Goal: Task Accomplishment & Management: Use online tool/utility

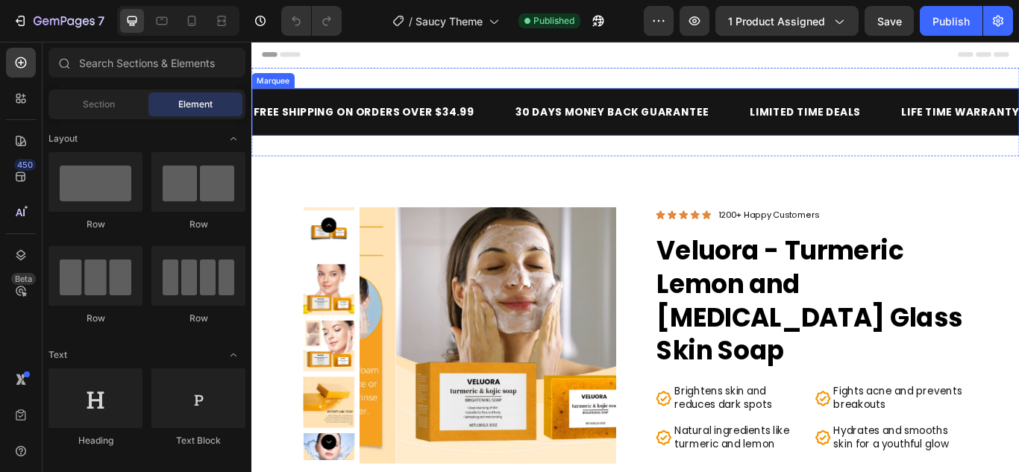
click at [386, 129] on p "FREE SHIPPING ON ORDERS OVER $34.99" at bounding box center [382, 124] width 257 height 16
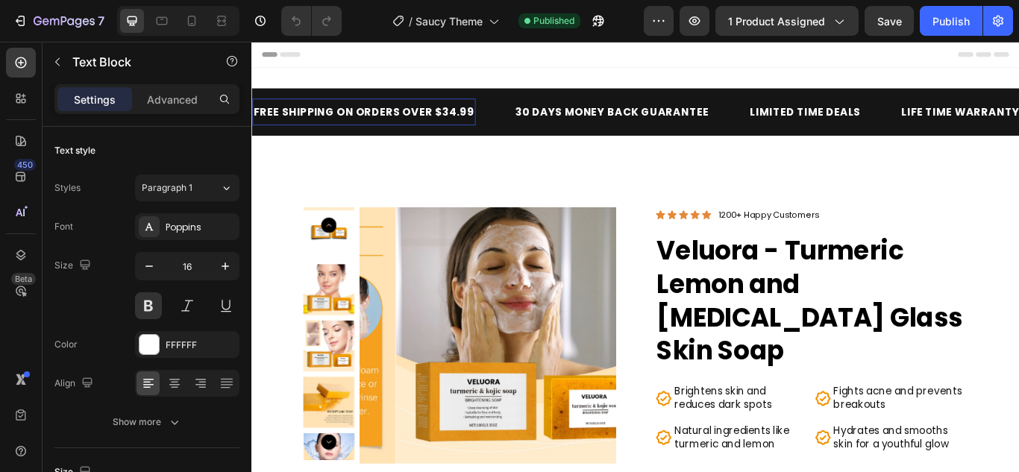
click at [471, 119] on p "FREE SHIPPING ON ORDERS OVER $34.99" at bounding box center [382, 124] width 257 height 16
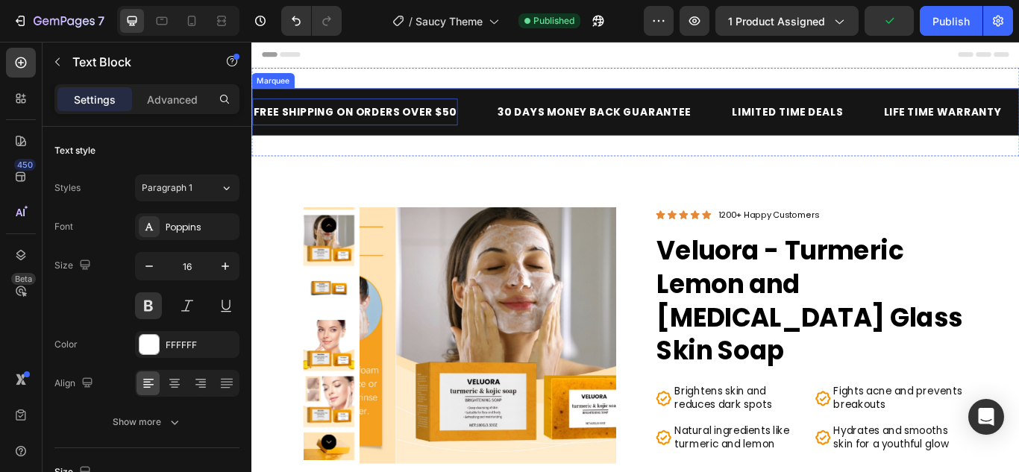
click at [480, 174] on div "FREE SHIPPING ON ORDERS OVER $50 Text Block 0 30 DAYS MONEY BACK GUARANTEE Text…" at bounding box center [698, 123] width 895 height 103
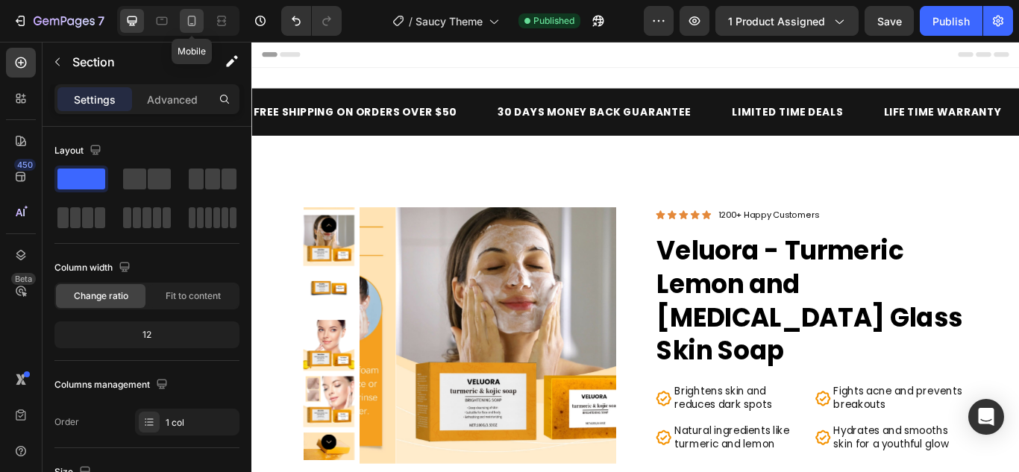
click at [189, 14] on icon at bounding box center [191, 20] width 15 height 15
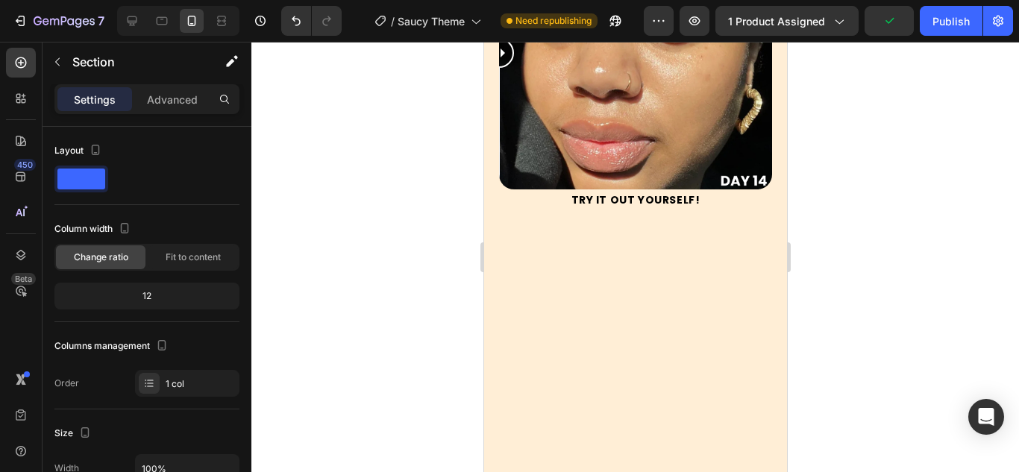
scroll to position [2313, 0]
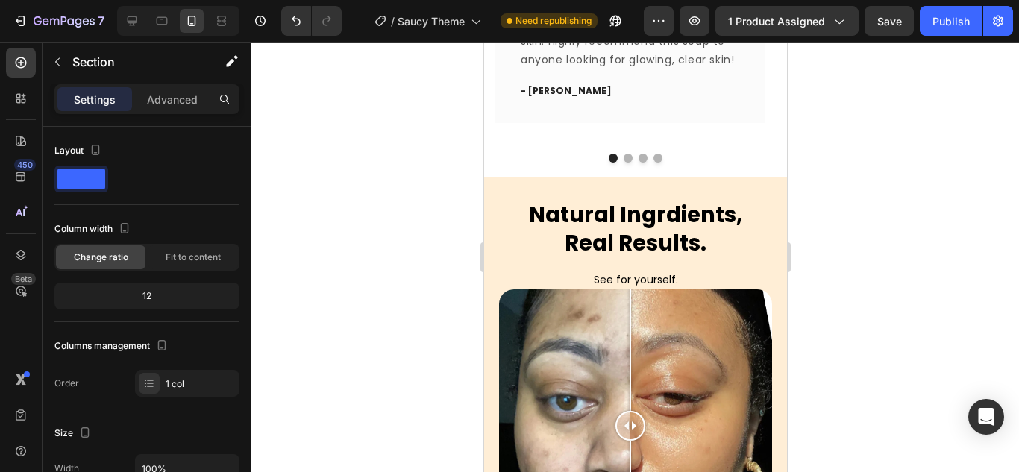
click at [895, 38] on div "7 Version history / Saucy Theme Need republishing Preview 1 product assigned Sa…" at bounding box center [509, 21] width 1019 height 43
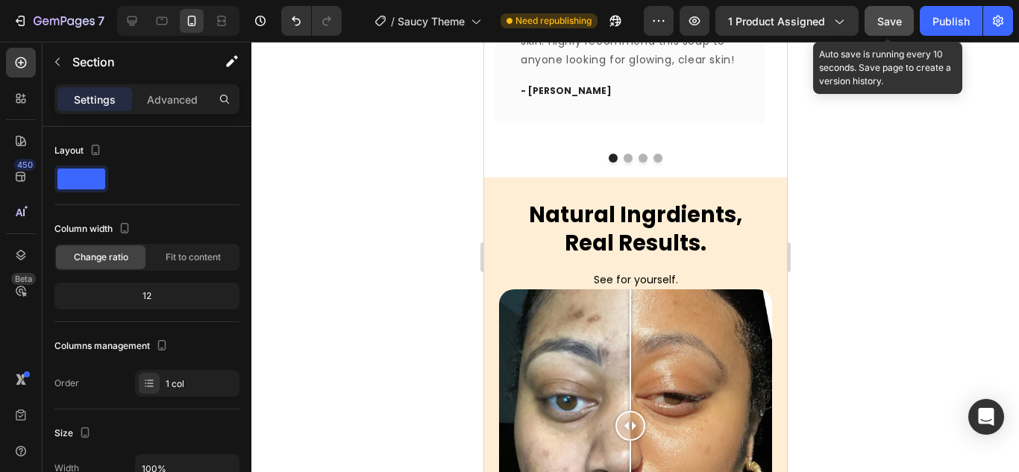
click at [895, 24] on span "Save" at bounding box center [889, 21] width 25 height 13
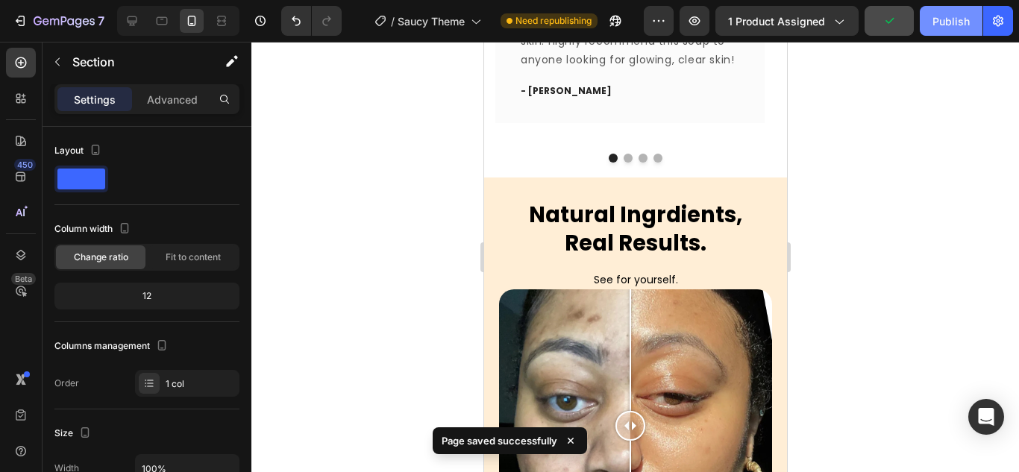
click at [969, 22] on div "Publish" at bounding box center [951, 21] width 37 height 16
